Goal: Navigation & Orientation: Find specific page/section

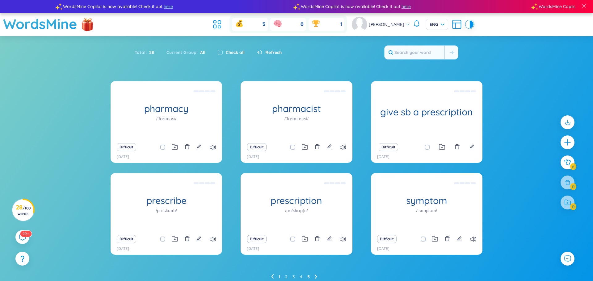
click at [307, 278] on link "5" at bounding box center [308, 276] width 2 height 9
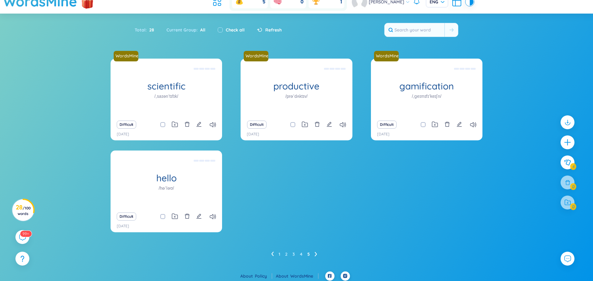
scroll to position [25, 0]
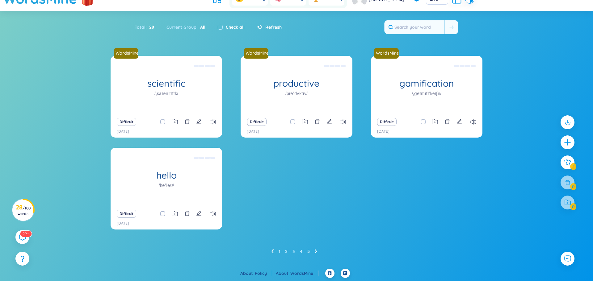
click at [273, 250] on icon at bounding box center [272, 251] width 2 height 5
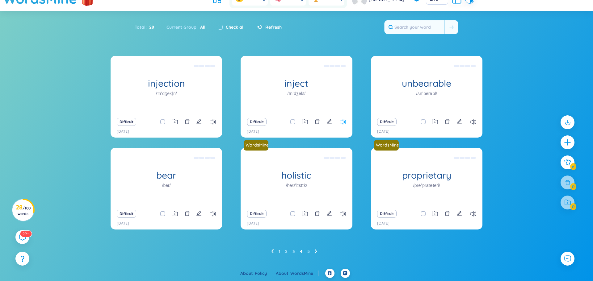
click at [343, 120] on icon at bounding box center [343, 121] width 6 height 5
click at [344, 121] on icon at bounding box center [343, 121] width 6 height 5
click at [219, 129] on div "Difficult [DATE]" at bounding box center [166, 126] width 111 height 23
click at [215, 122] on icon at bounding box center [213, 121] width 6 height 5
click at [292, 254] on link "3" at bounding box center [293, 251] width 2 height 9
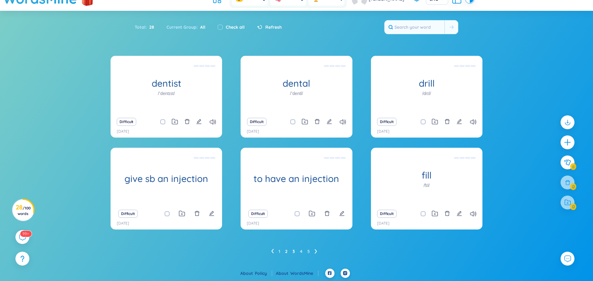
click at [287, 253] on link "2" at bounding box center [286, 251] width 2 height 9
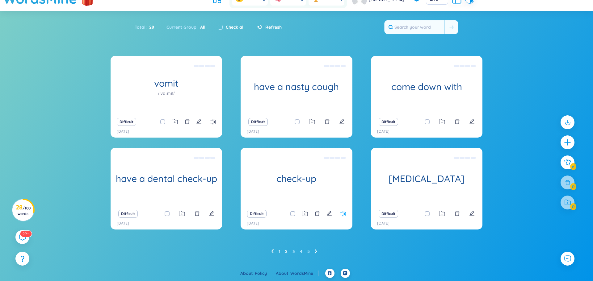
click at [344, 213] on icon at bounding box center [343, 213] width 6 height 5
click at [213, 120] on icon at bounding box center [213, 121] width 6 height 5
click at [212, 119] on icon at bounding box center [213, 121] width 6 height 5
click at [279, 253] on link "1" at bounding box center [279, 251] width 2 height 9
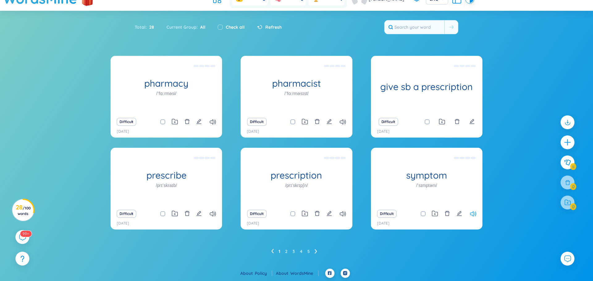
click at [472, 215] on icon at bounding box center [473, 213] width 6 height 5
click at [345, 214] on icon at bounding box center [343, 213] width 6 height 5
click at [288, 251] on ul "1 2 3 4 5" at bounding box center [296, 252] width 51 height 10
click at [286, 252] on link "2" at bounding box center [286, 251] width 2 height 9
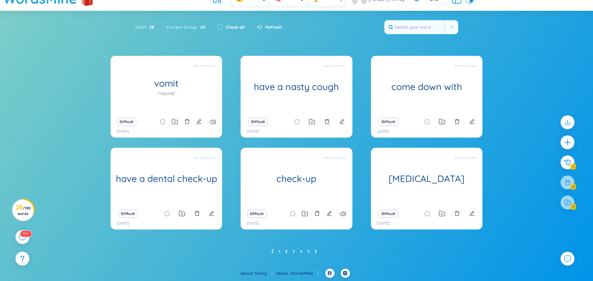
click at [295, 252] on ul "1 2 3 4 5" at bounding box center [296, 252] width 51 height 10
click at [294, 253] on link "3" at bounding box center [293, 251] width 2 height 9
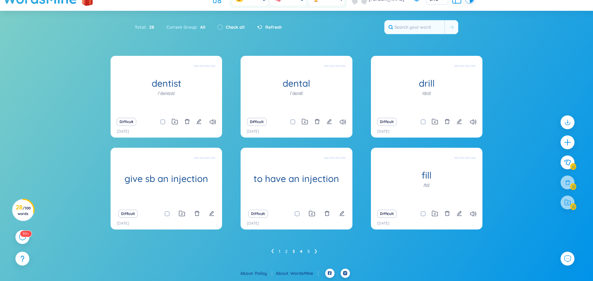
click at [301, 254] on link "4" at bounding box center [301, 251] width 2 height 9
